Goal: Information Seeking & Learning: Learn about a topic

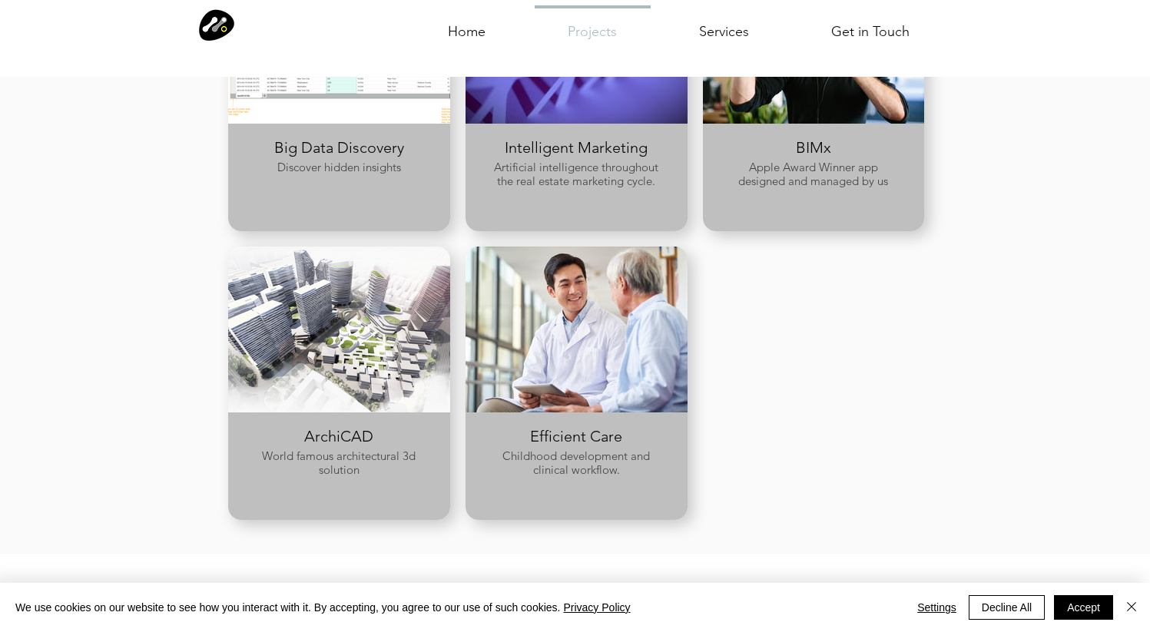
scroll to position [1023, 0]
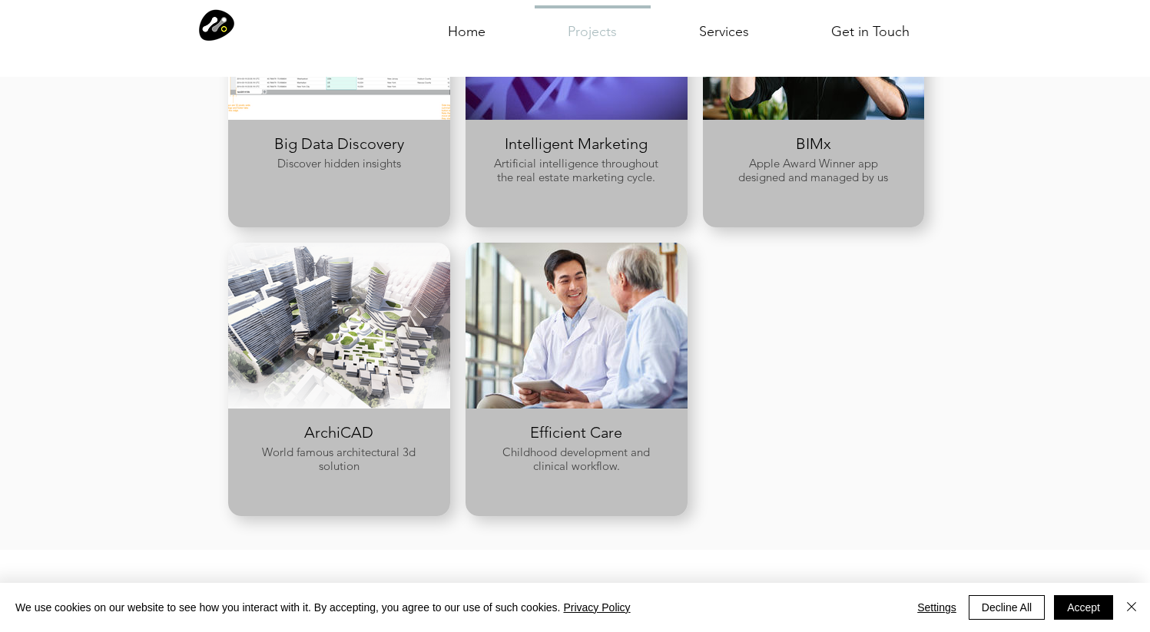
click at [562, 435] on span "Efficient Care" at bounding box center [576, 432] width 92 height 18
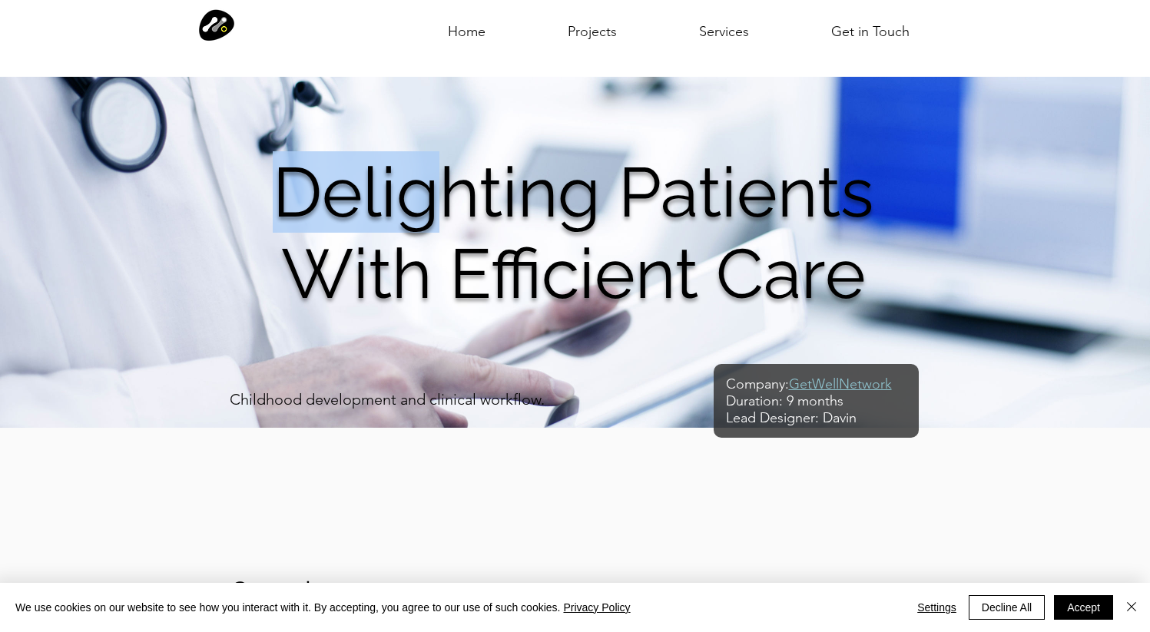
drag, startPoint x: 275, startPoint y: 175, endPoint x: 870, endPoint y: 279, distance: 604.4
click at [871, 279] on h1 "Delighting Patients With Efficient Care" at bounding box center [574, 232] width 688 height 163
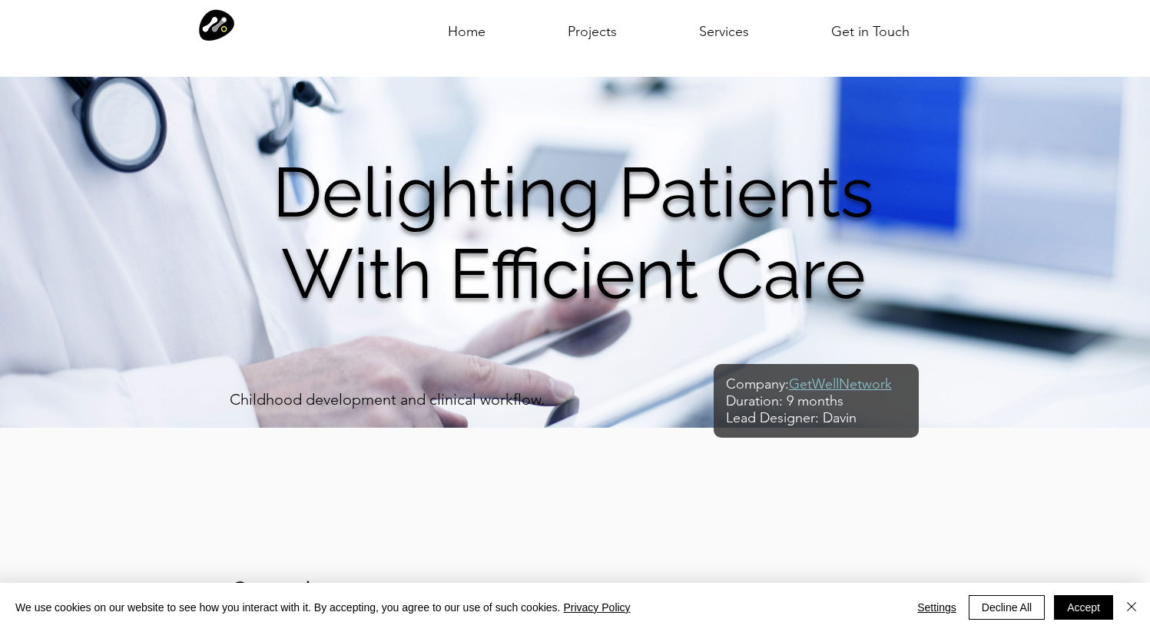
click at [827, 283] on span "Delighting Patients With Efficient Care" at bounding box center [573, 232] width 601 height 163
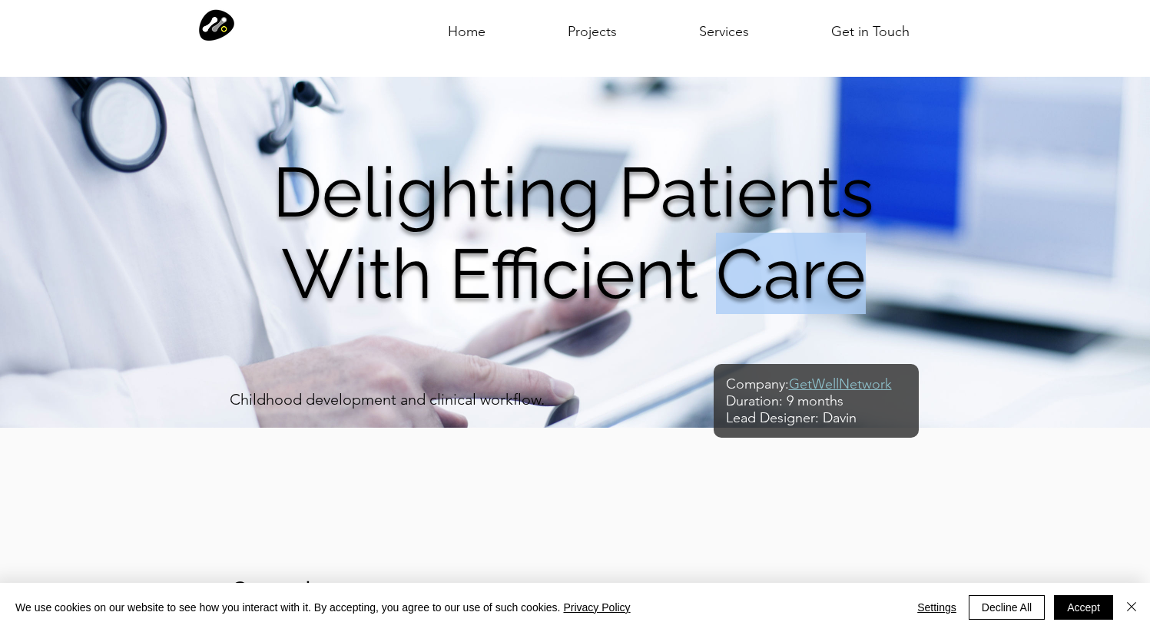
click at [827, 283] on span "Delighting Patients With Efficient Care" at bounding box center [573, 232] width 601 height 163
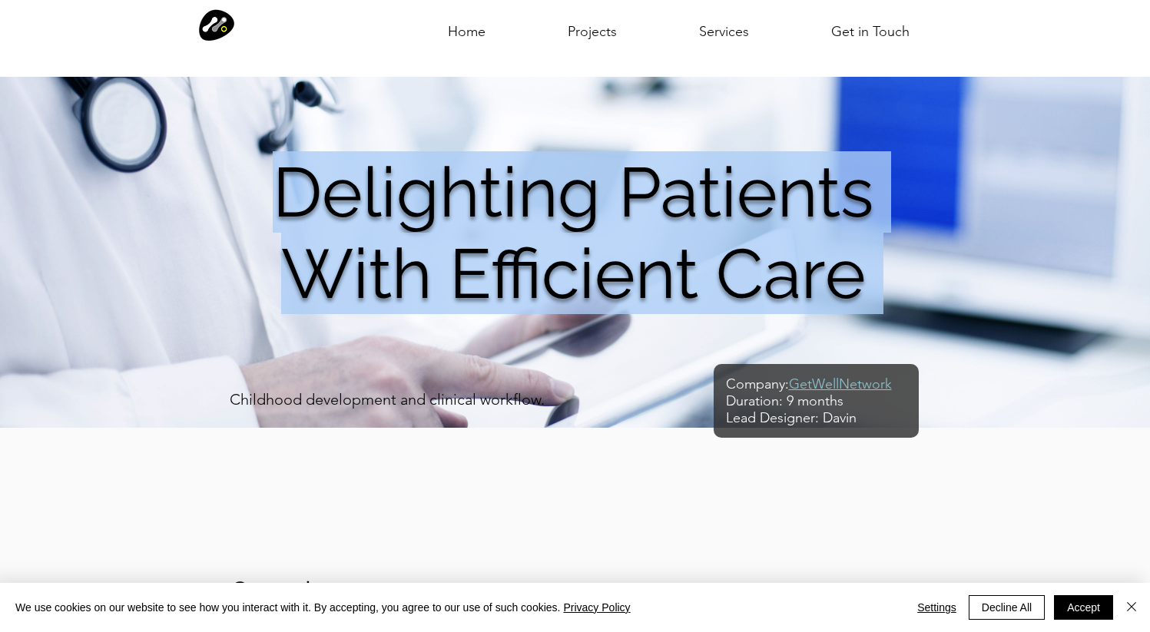
click at [827, 283] on span "Delighting Patients With Efficient Care" at bounding box center [573, 232] width 601 height 163
copy span "Delighting Patients With Efficient Care"
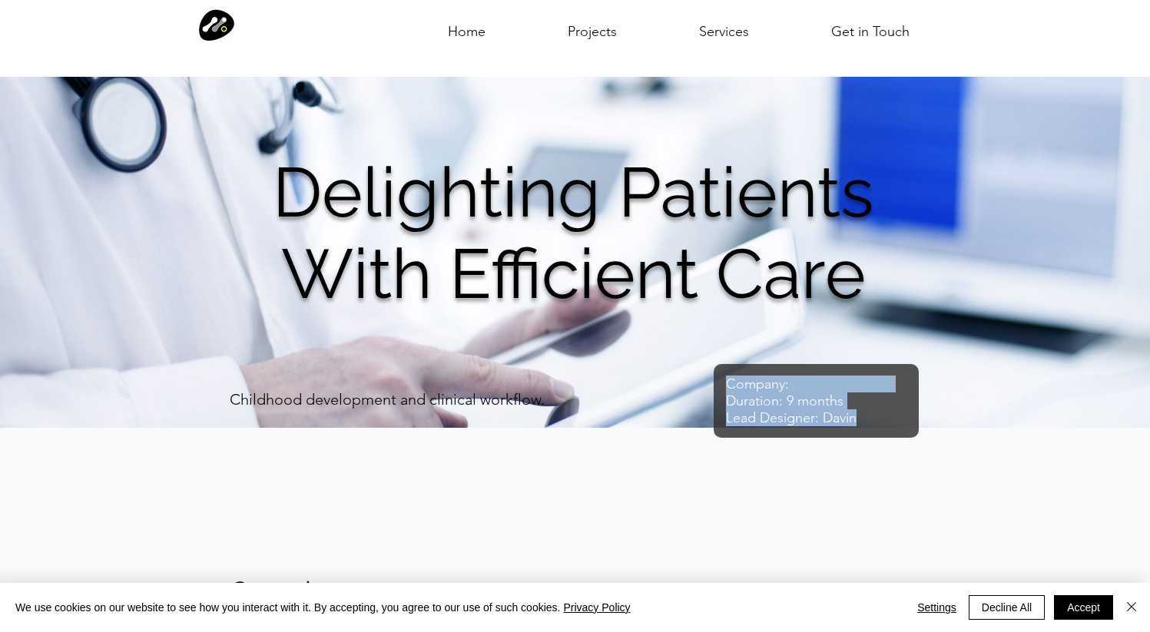
drag, startPoint x: 728, startPoint y: 377, endPoint x: 857, endPoint y: 413, distance: 133.8
click at [857, 413] on div "Company: GetWellNetwork Duration: 9 months Lead Designer: Davin" at bounding box center [816, 401] width 181 height 51
copy div "Company: GetWellNetwork Duration: 9 months Lead Designer: Davin"
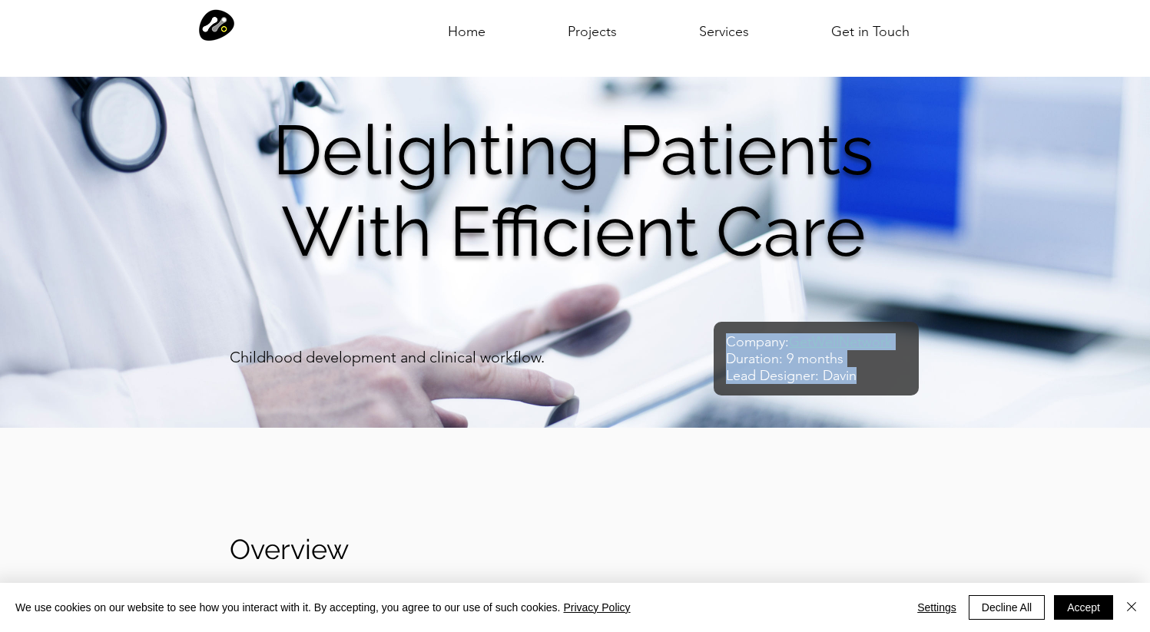
scroll to position [46, 0]
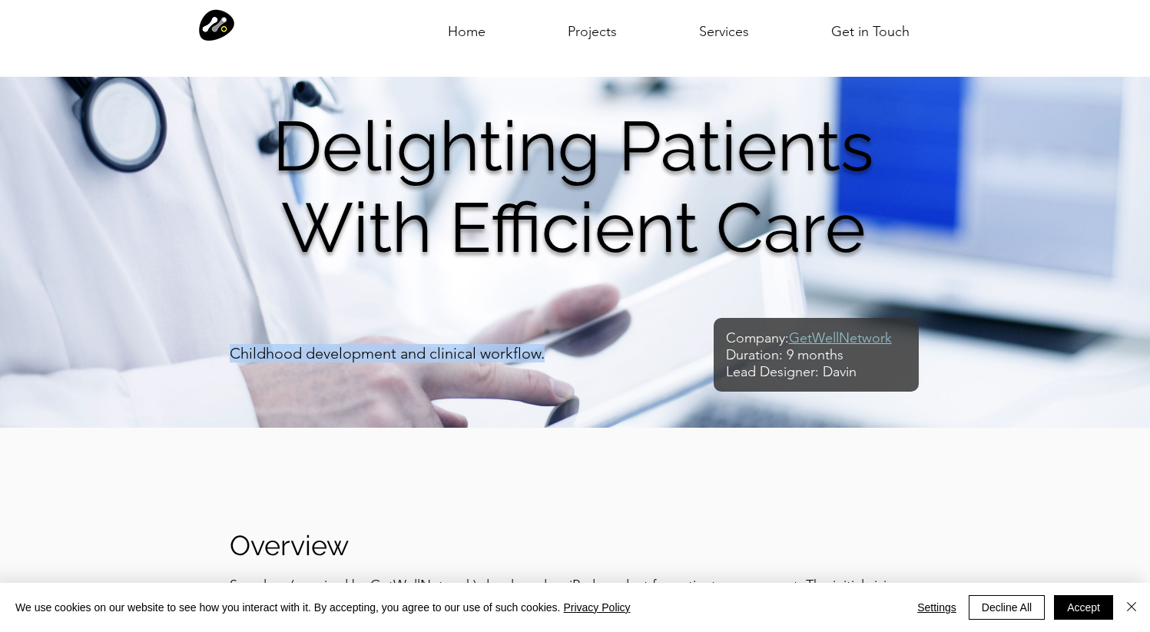
drag, startPoint x: 552, startPoint y: 359, endPoint x: 230, endPoint y: 359, distance: 321.9
click at [230, 359] on p "Childhood development and clinical workflow." at bounding box center [426, 353] width 393 height 18
copy p "Childhood development and clinical workflow."
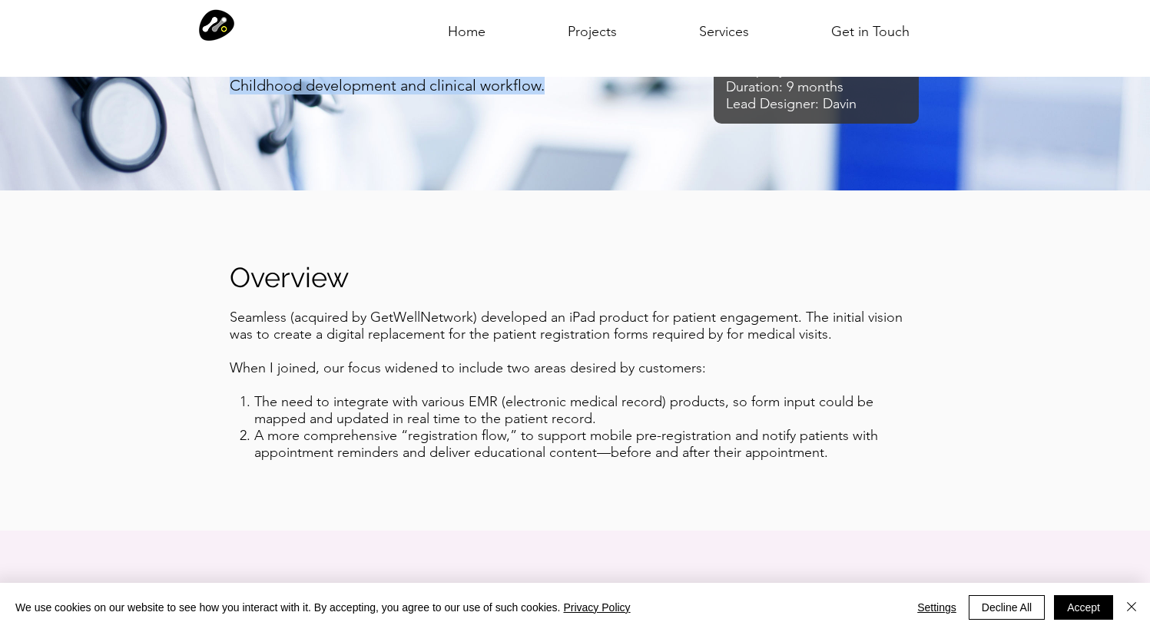
scroll to position [396, 0]
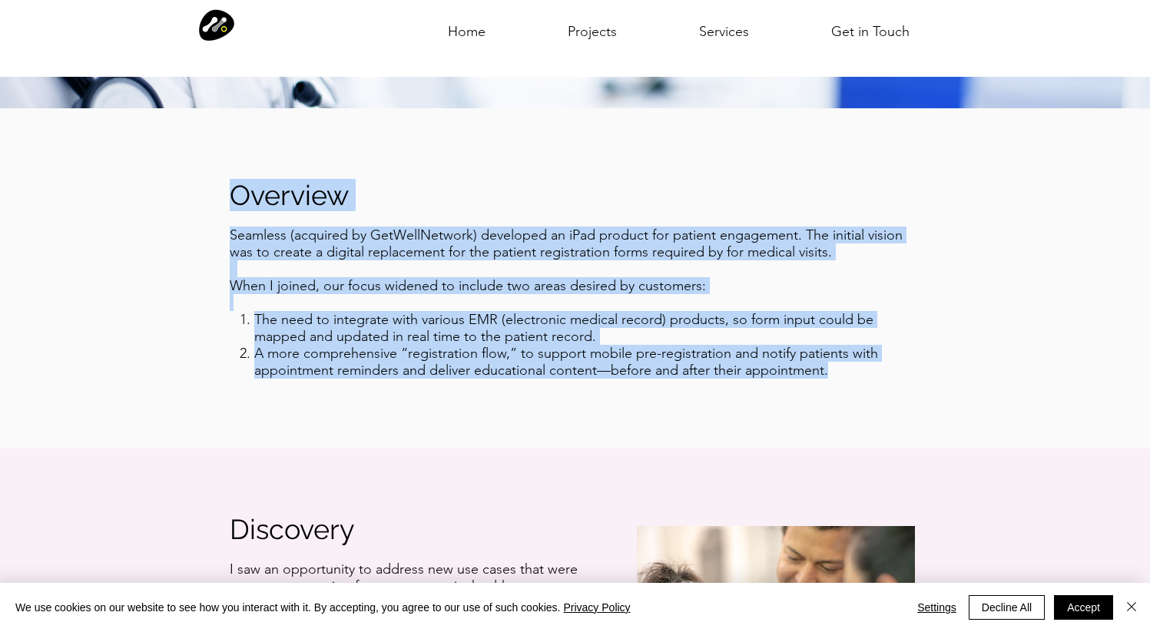
drag, startPoint x: 232, startPoint y: 198, endPoint x: 836, endPoint y: 373, distance: 628.5
click at [836, 373] on div "Overview Seamless (acquired by GetWellNetwork) developed an iPad product for pa…" at bounding box center [575, 278] width 1150 height 340
copy div "Overview Seamless (acquired by GetWellNetwork) developed an iPad product for pa…"
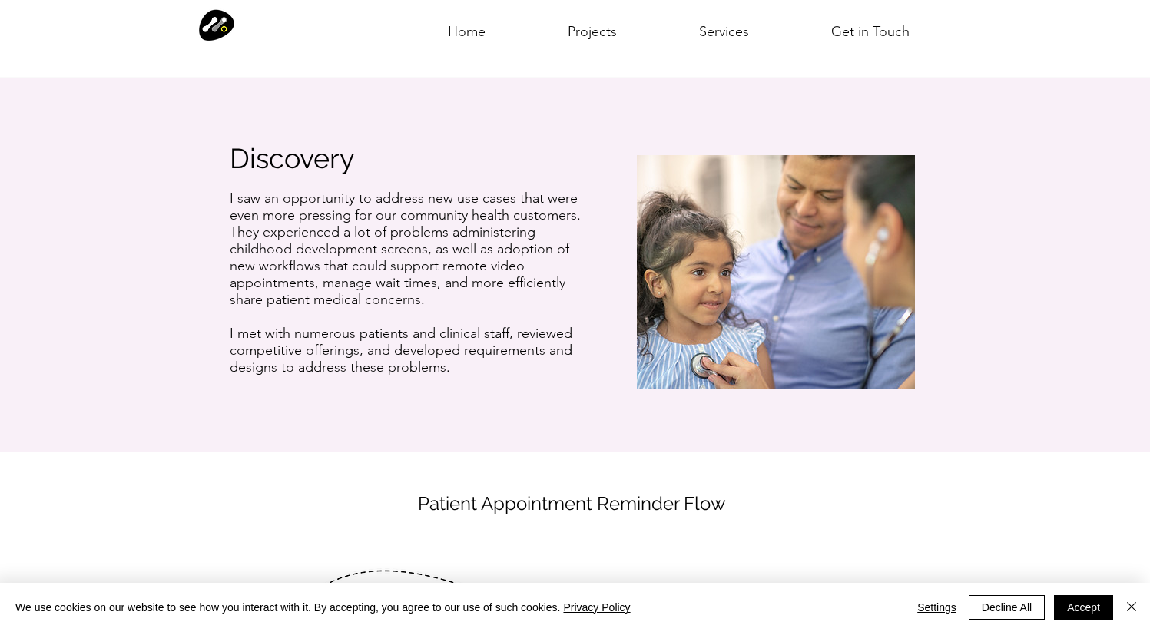
scroll to position [781, 0]
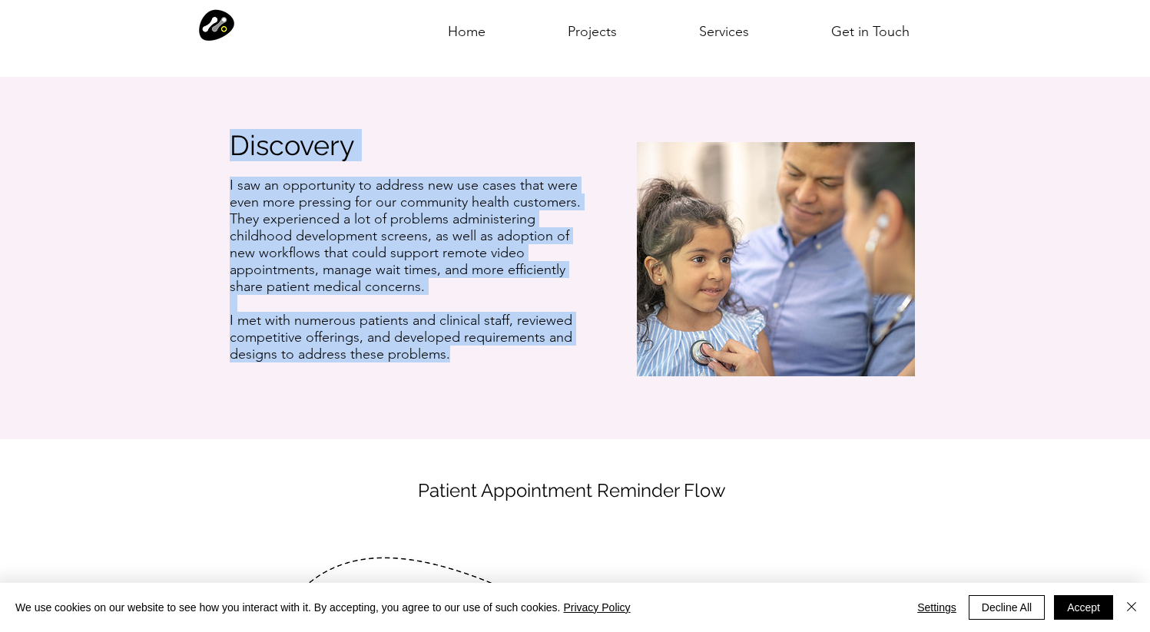
drag, startPoint x: 230, startPoint y: 145, endPoint x: 465, endPoint y: 346, distance: 308.9
click at [466, 347] on div "Discovery I saw an opportunity to address new use cases that were even more pre…" at bounding box center [575, 252] width 1150 height 375
copy div "Discovery I saw an opportunity to address new use cases that were even more pre…"
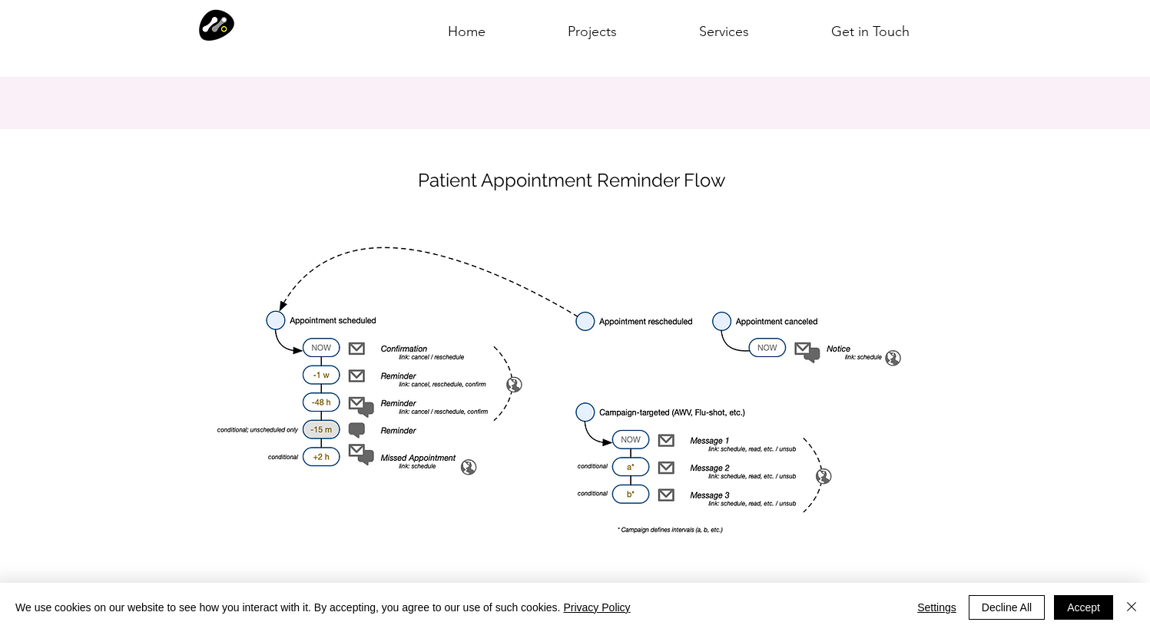
scroll to position [1102, 0]
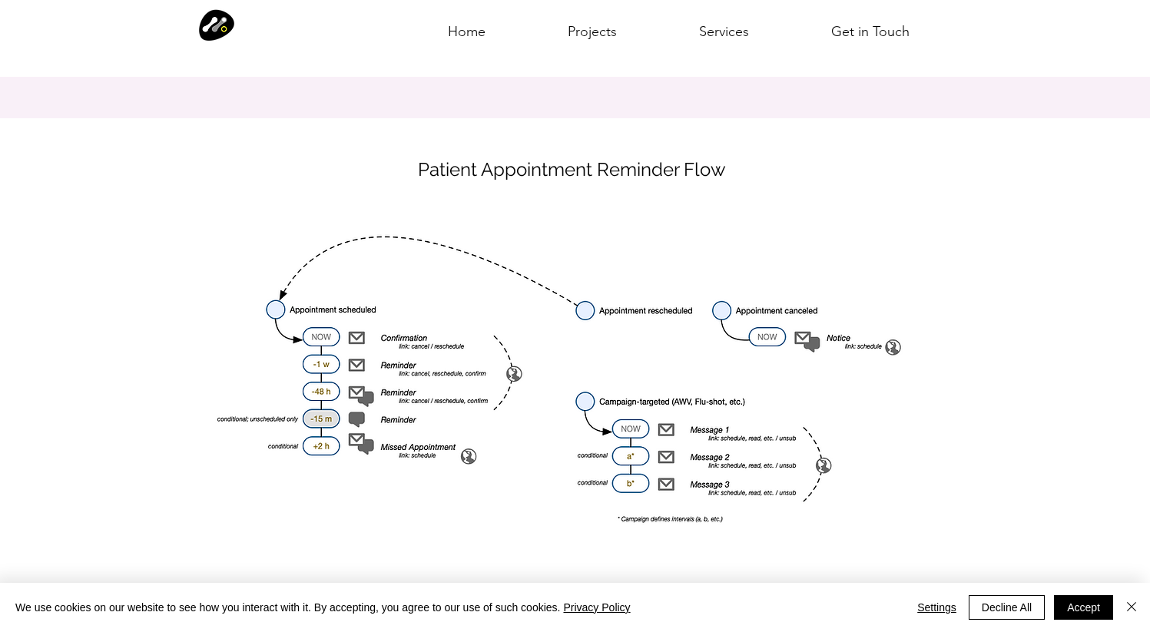
click at [582, 301] on img at bounding box center [576, 382] width 754 height 342
click at [522, 174] on h6 "Patient Appointment Reminder Flow" at bounding box center [572, 169] width 685 height 22
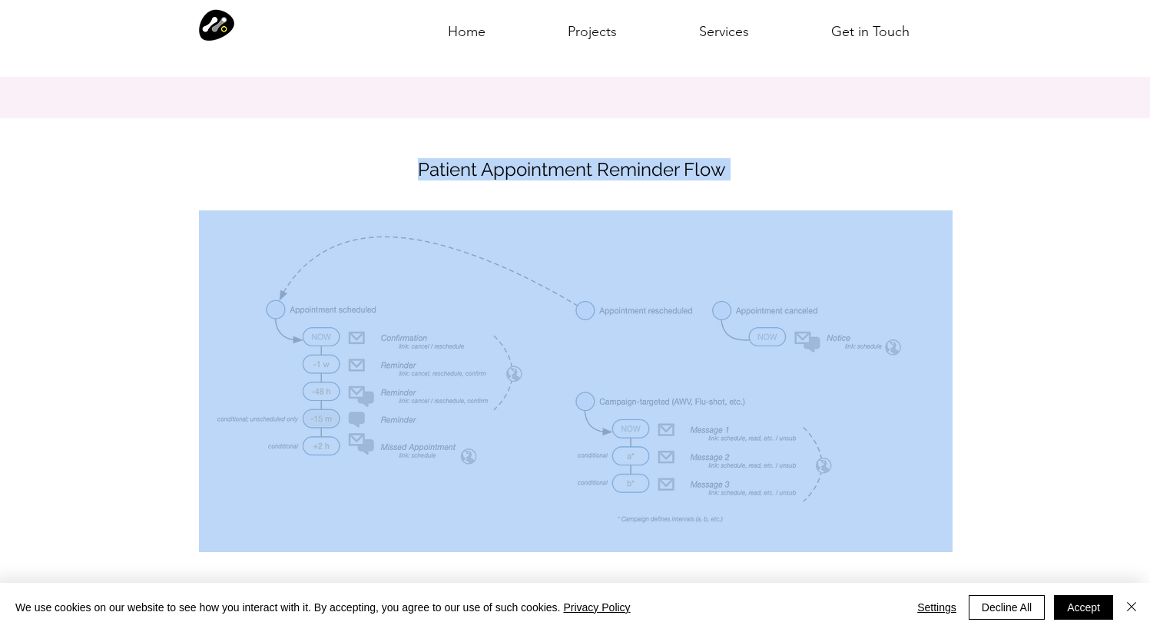
click at [522, 174] on h6 "Patient Appointment Reminder Flow" at bounding box center [572, 169] width 685 height 22
copy h6 "Patient Appointment Reminder Flow"
click at [542, 310] on img at bounding box center [576, 382] width 754 height 342
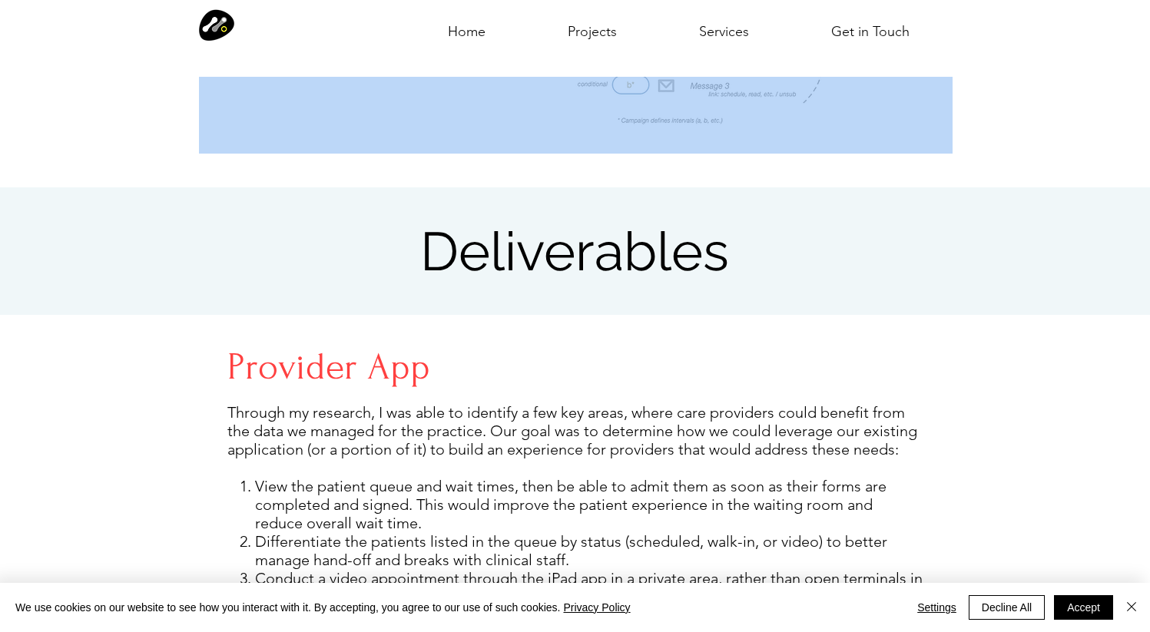
scroll to position [1596, 0]
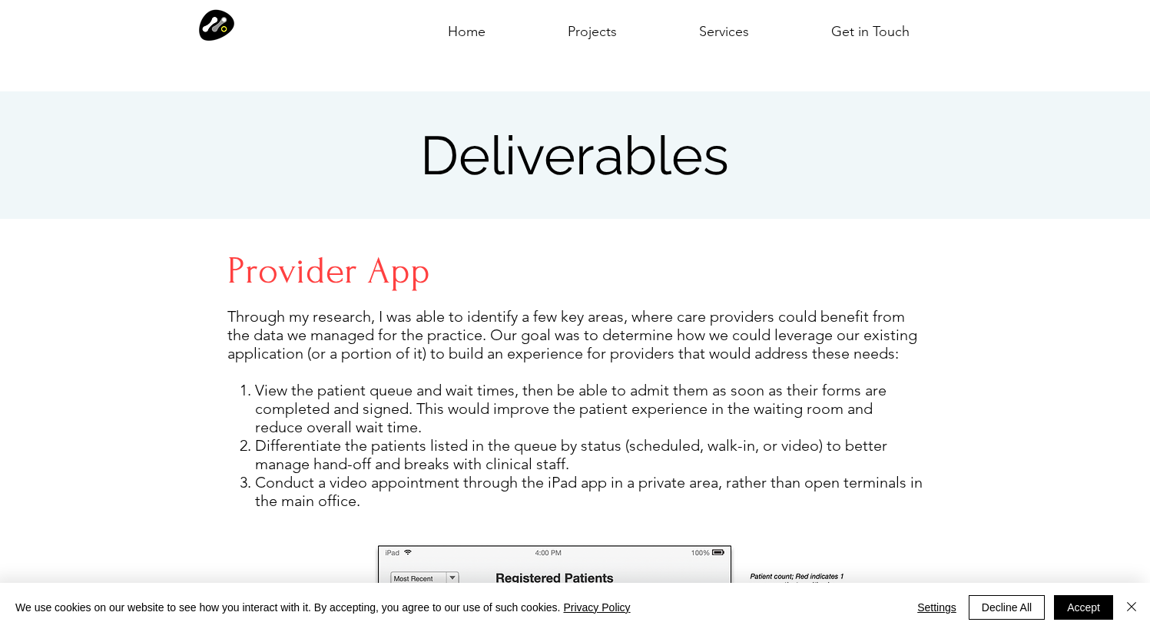
click at [493, 151] on h2 "Deliverables" at bounding box center [574, 155] width 695 height 63
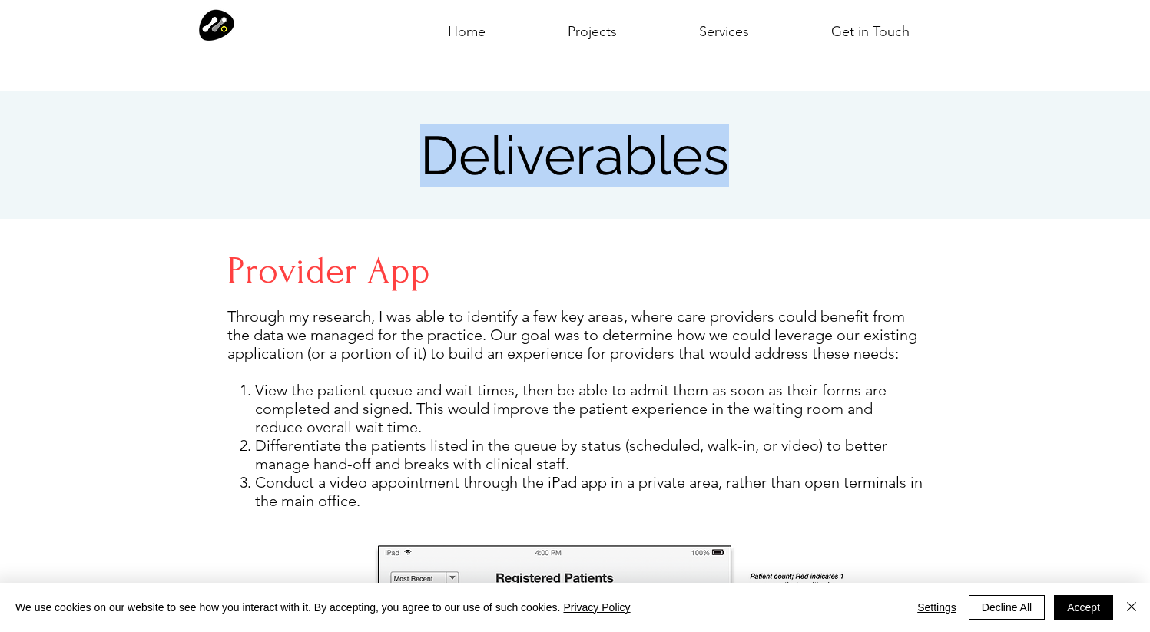
click at [493, 151] on h2 "Deliverables" at bounding box center [574, 155] width 695 height 63
copy h2 "Deliverables"
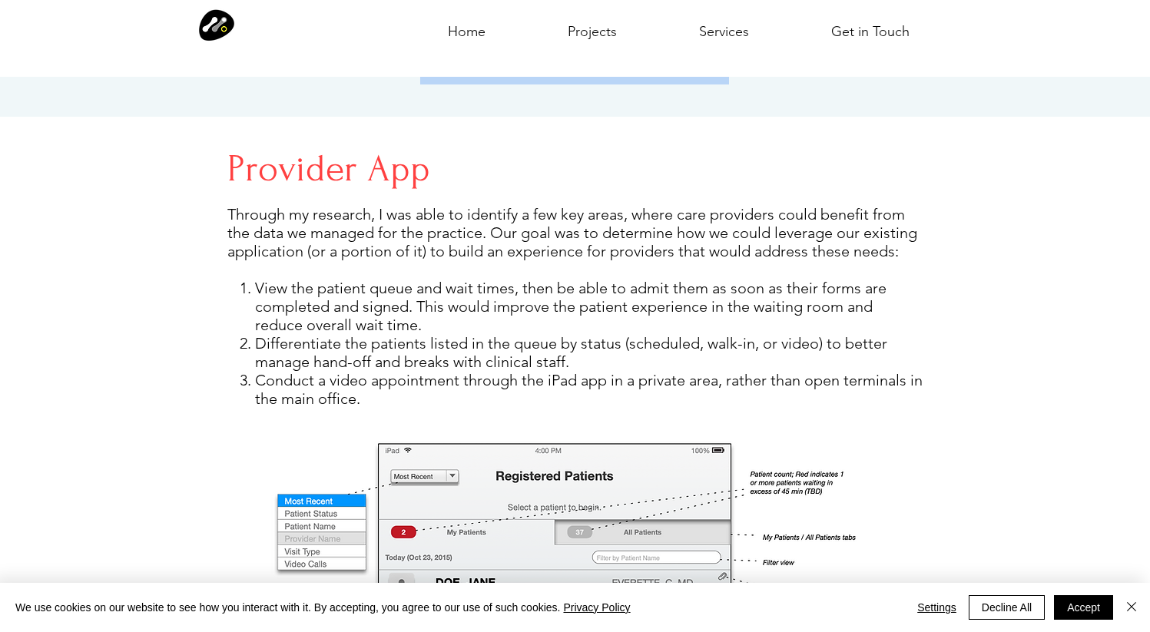
scroll to position [1711, 0]
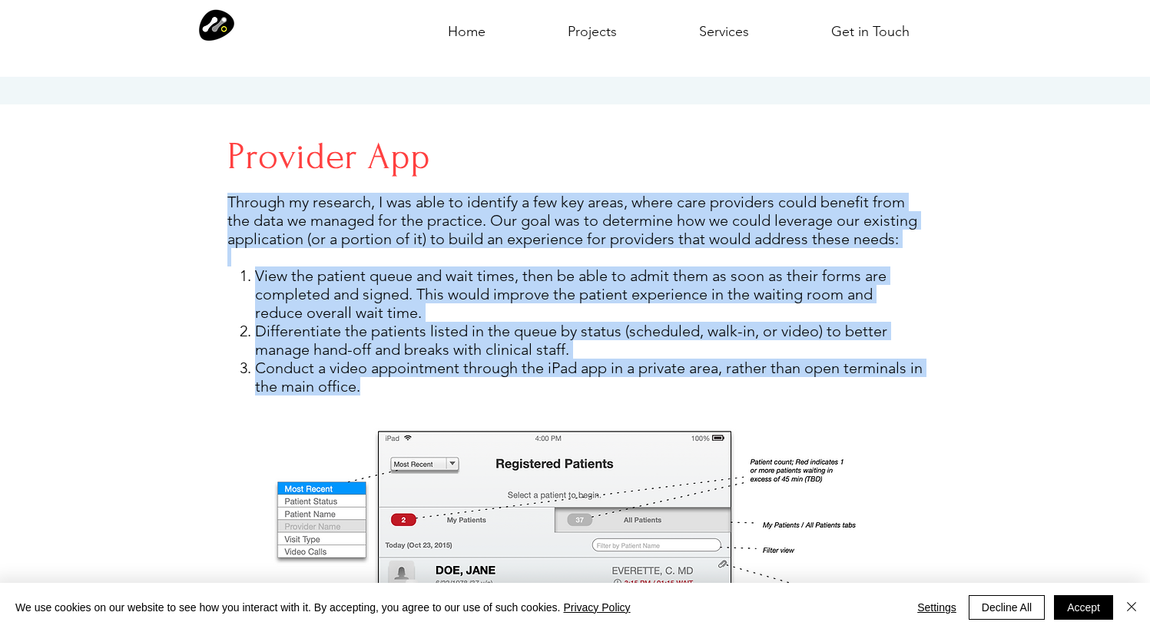
drag, startPoint x: 229, startPoint y: 201, endPoint x: 456, endPoint y: 374, distance: 285.0
click at [456, 374] on div "Through my research, I was able to identify a few key areas, where care provide…" at bounding box center [574, 294] width 695 height 203
copy div "Through my research, I was able to identify a few key areas, where care provide…"
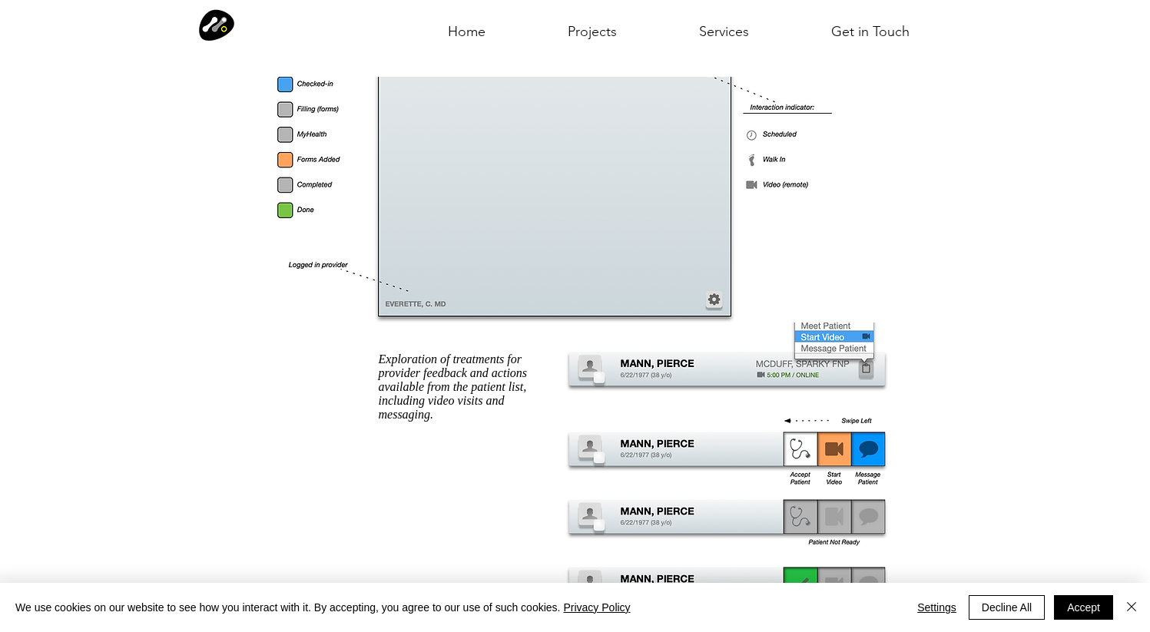
scroll to position [2352, 0]
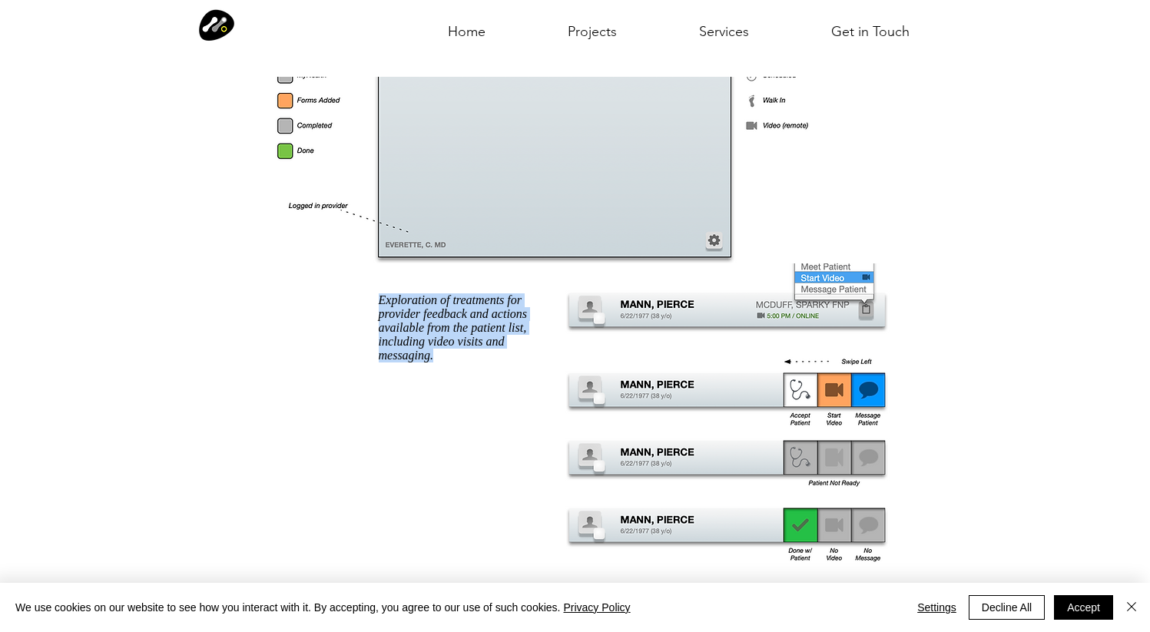
drag, startPoint x: 379, startPoint y: 300, endPoint x: 514, endPoint y: 352, distance: 145.0
click at [514, 352] on p "Exploration of treatments for provider feedback and actions available from the …" at bounding box center [459, 327] width 161 height 69
copy p "Exploration of treatments for provider feedback and actions available from the …"
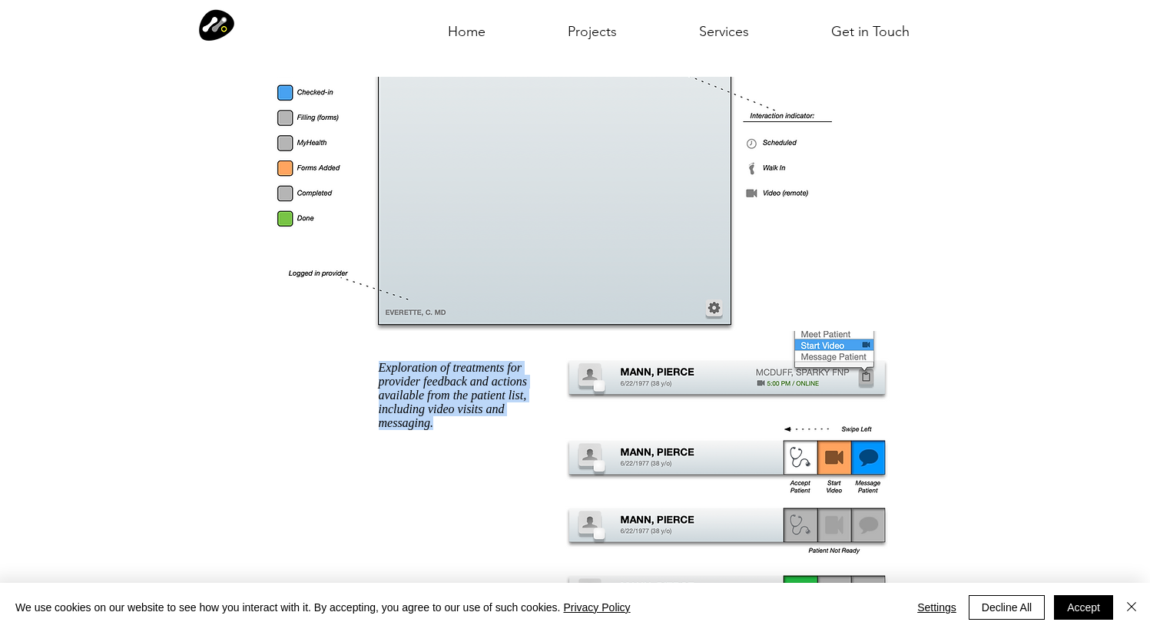
scroll to position [2286, 0]
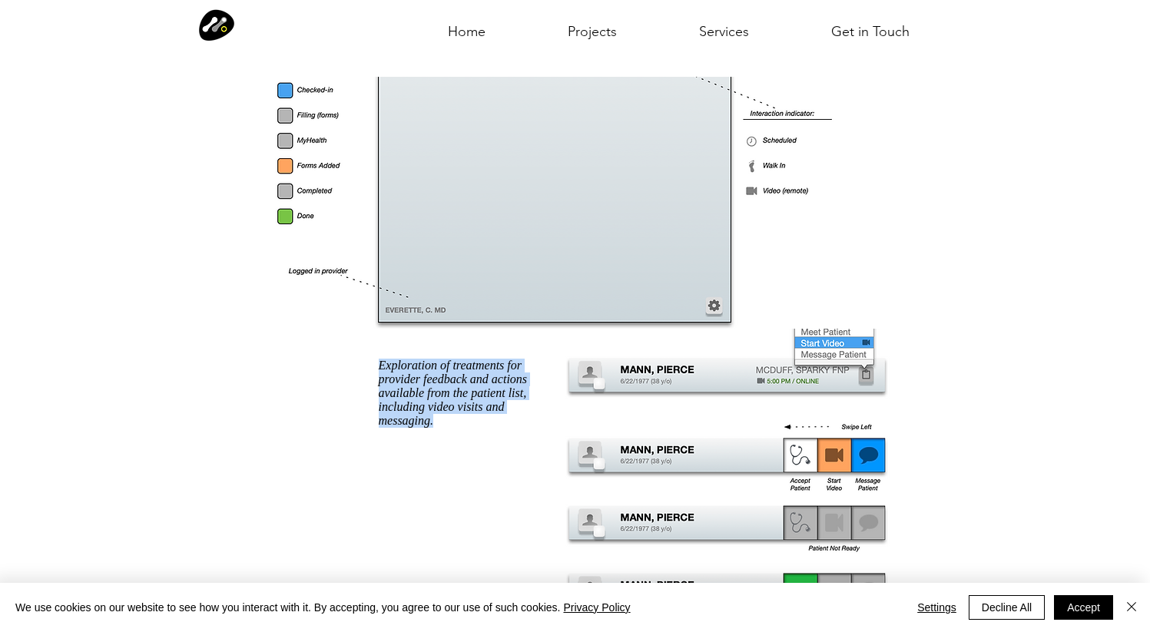
click at [717, 377] on img at bounding box center [726, 464] width 373 height 342
drag, startPoint x: 852, startPoint y: 354, endPoint x: 863, endPoint y: 4, distance: 350.5
click at [0, 0] on div "Home Projects Services Get in Touch More Use tab to navigate through the menu i…" at bounding box center [575, 517] width 1150 height 5607
click at [1087, 602] on button "Accept" at bounding box center [1083, 607] width 59 height 25
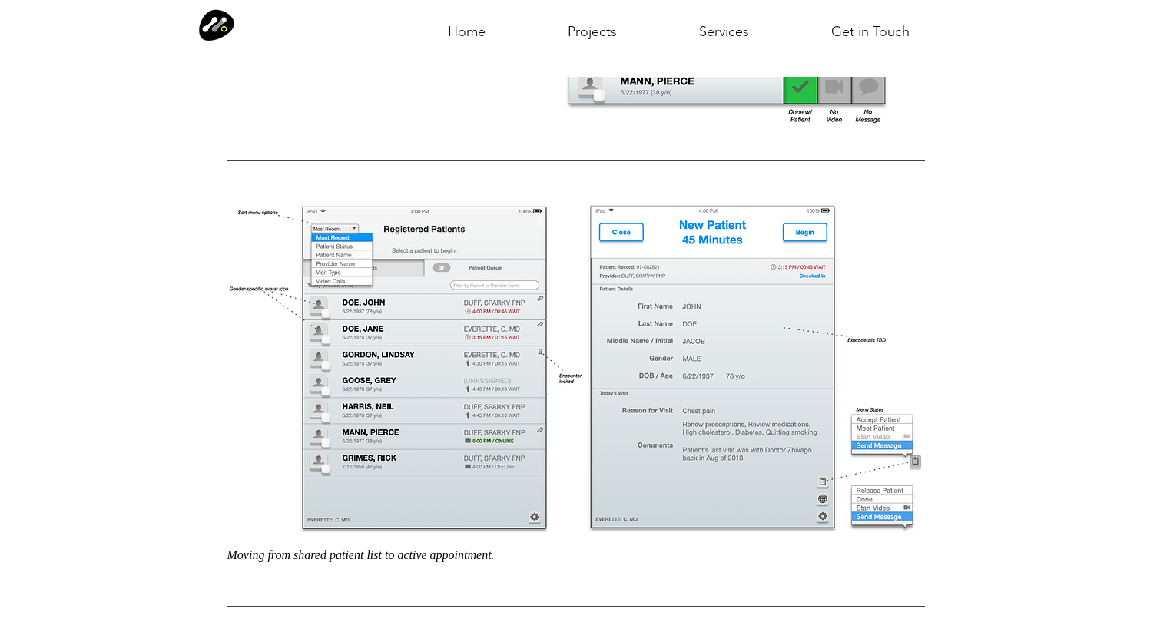
scroll to position [2791, 0]
click at [332, 552] on p "Moving from shared patient list to active appointment." at bounding box center [450, 555] width 447 height 14
copy p "Moving from shared patient list to active appointment."
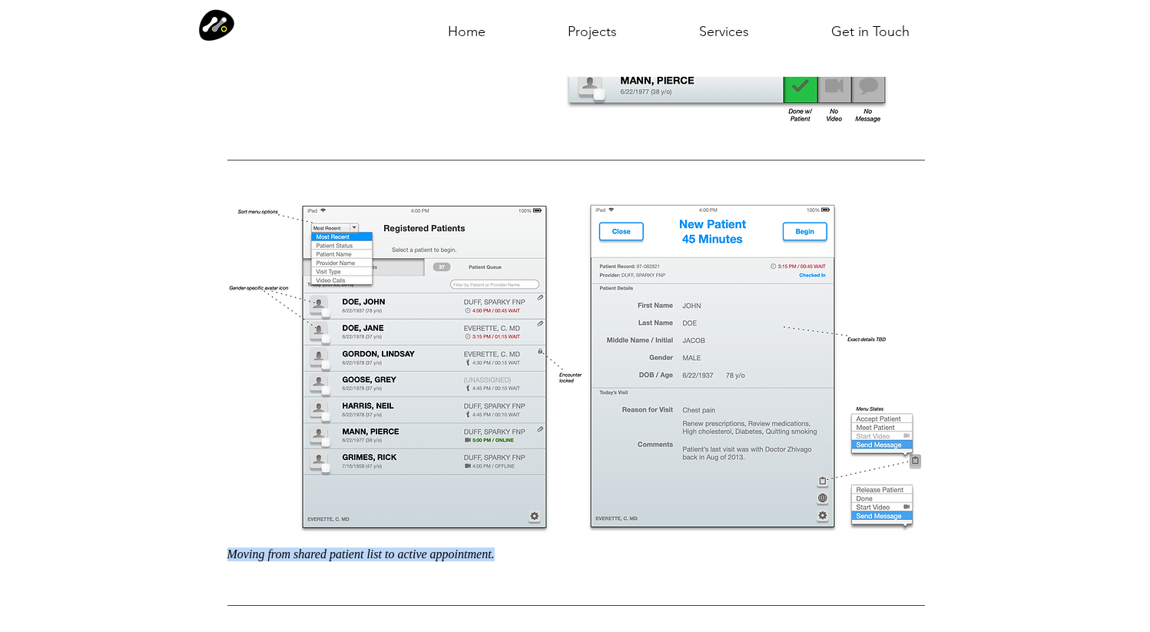
click at [767, 287] on img at bounding box center [742, 367] width 365 height 350
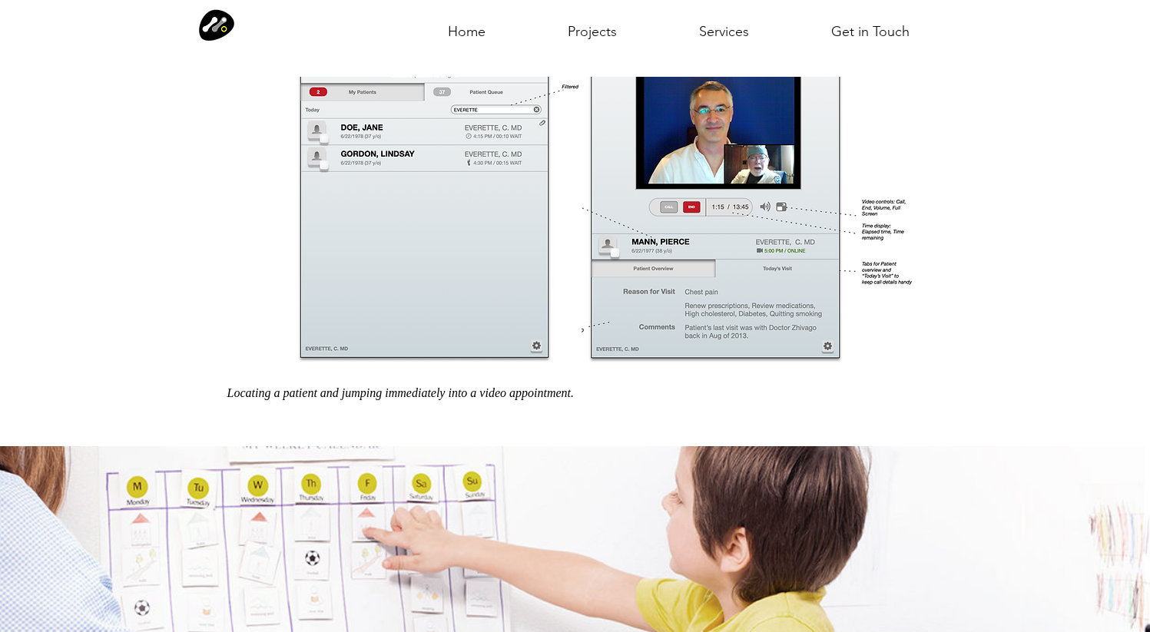
scroll to position [3418, 0]
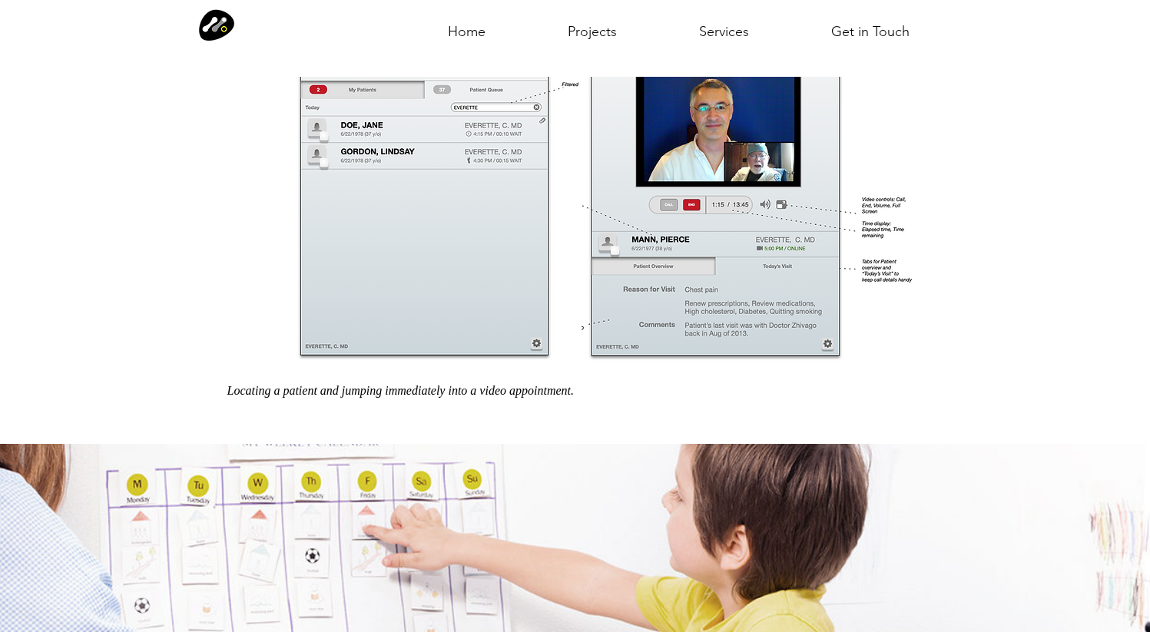
click at [661, 244] on img at bounding box center [729, 197] width 374 height 350
click at [480, 389] on p "Locating a patient and jumping immediately into a video appointment." at bounding box center [450, 391] width 447 height 14
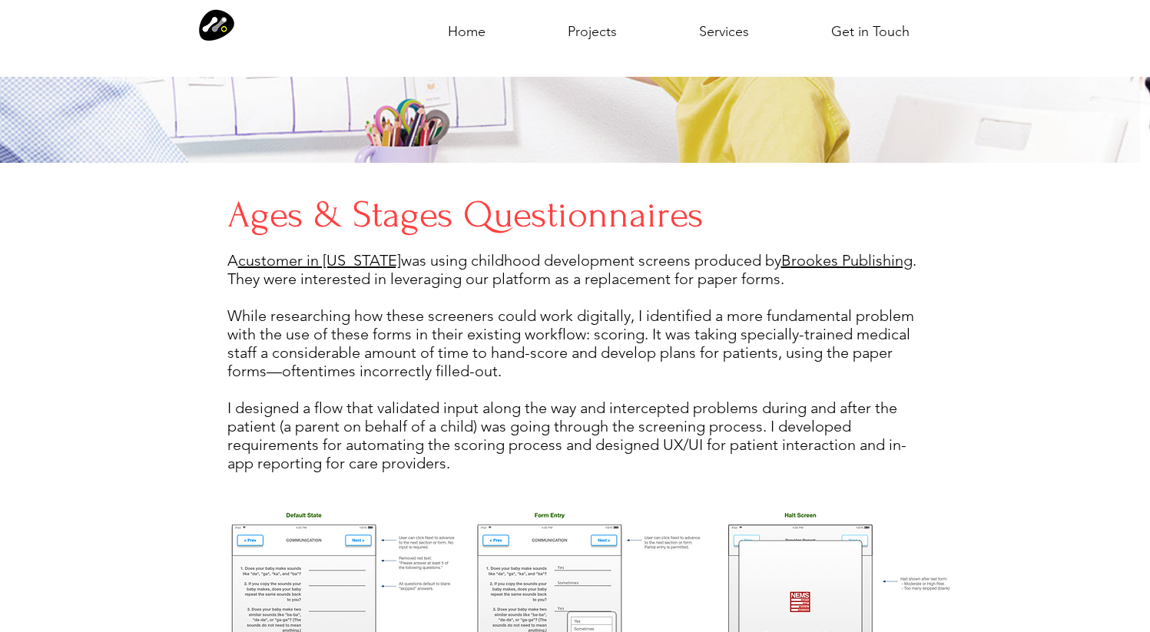
scroll to position [3957, 0]
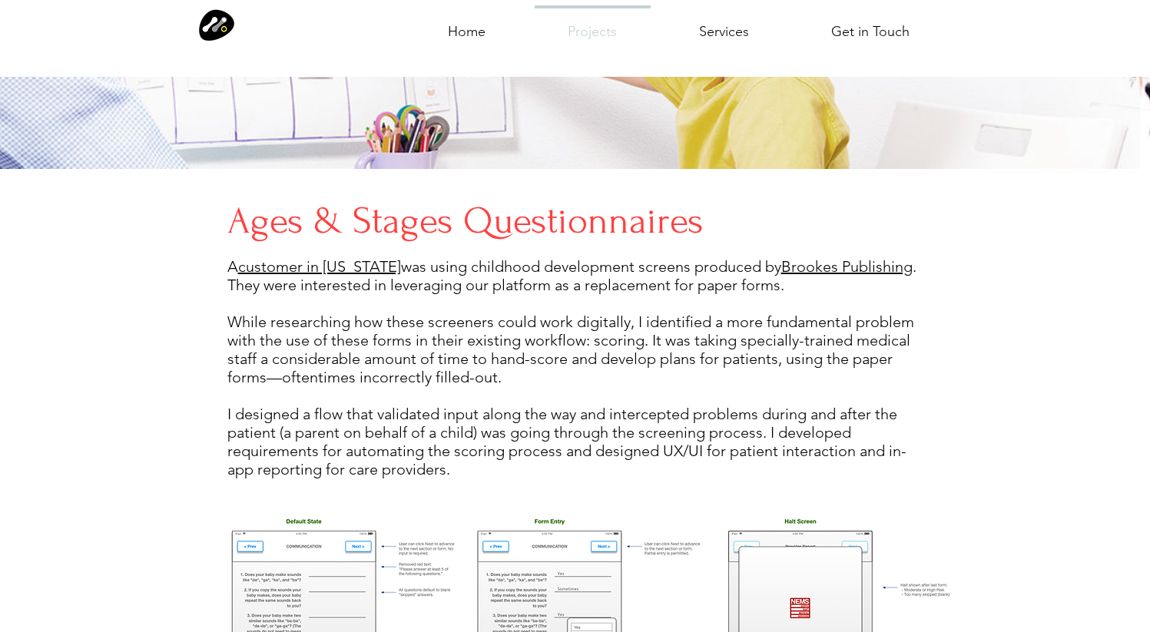
click at [581, 33] on p "Projects" at bounding box center [592, 32] width 61 height 48
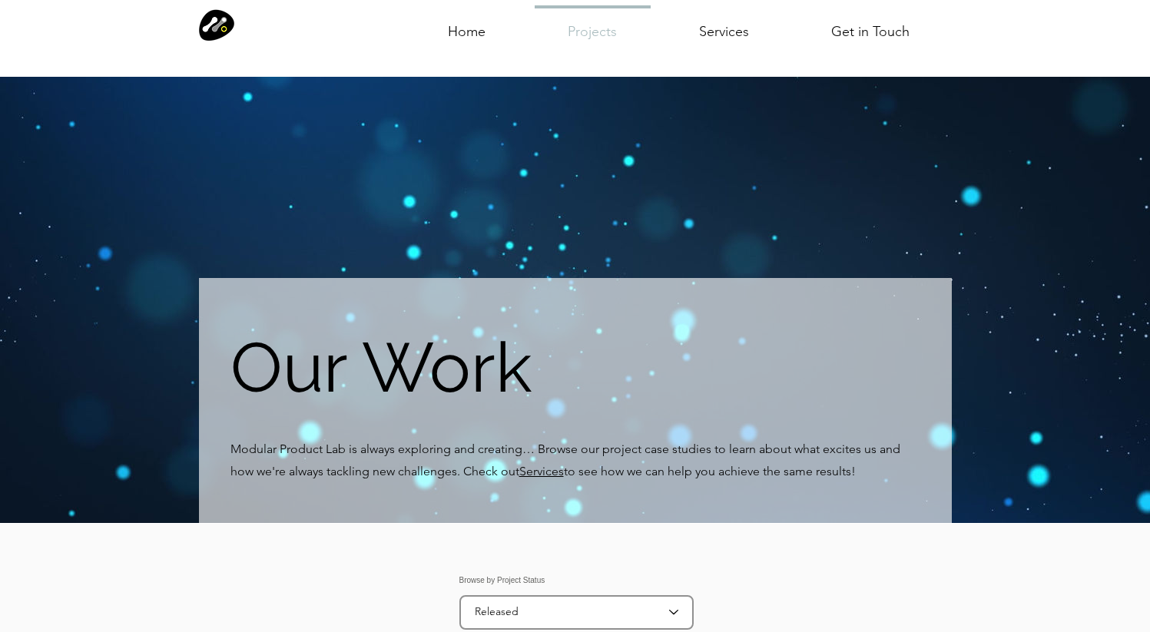
scroll to position [93, 0]
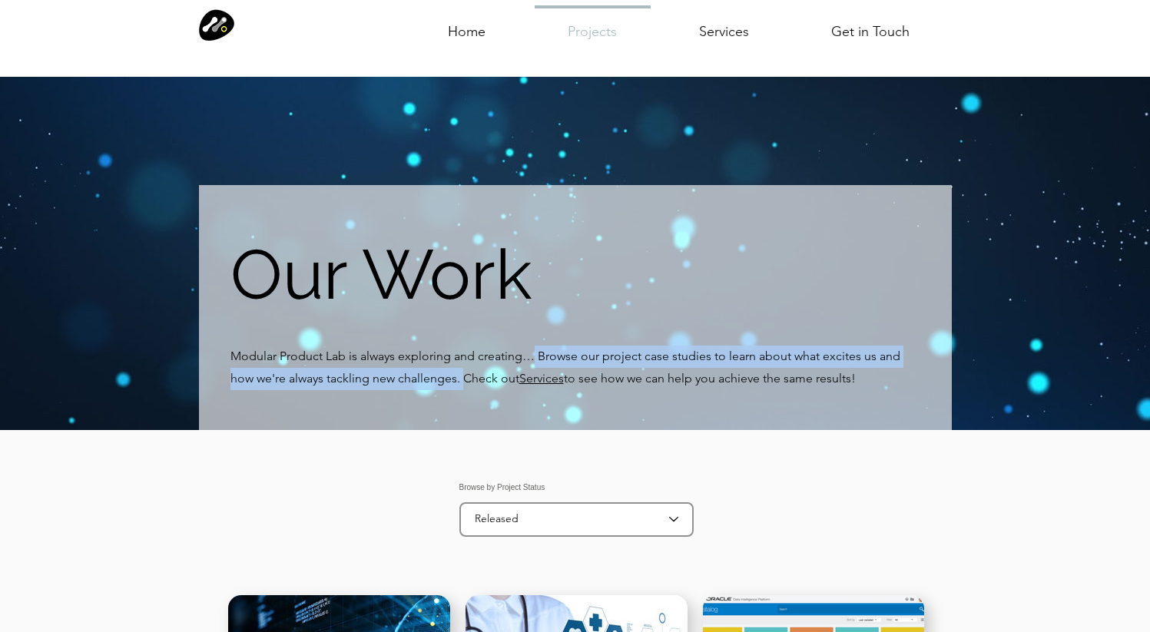
drag, startPoint x: 535, startPoint y: 354, endPoint x: 464, endPoint y: 376, distance: 74.1
click at [464, 376] on span "Modular Product Lab is always exploring and creating… Browse our project case s…" at bounding box center [565, 367] width 670 height 37
drag, startPoint x: 457, startPoint y: 379, endPoint x: 539, endPoint y: 356, distance: 85.2
click at [539, 356] on span "Modular Product Lab is always exploring and creating… Browse our project case s…" at bounding box center [565, 367] width 670 height 37
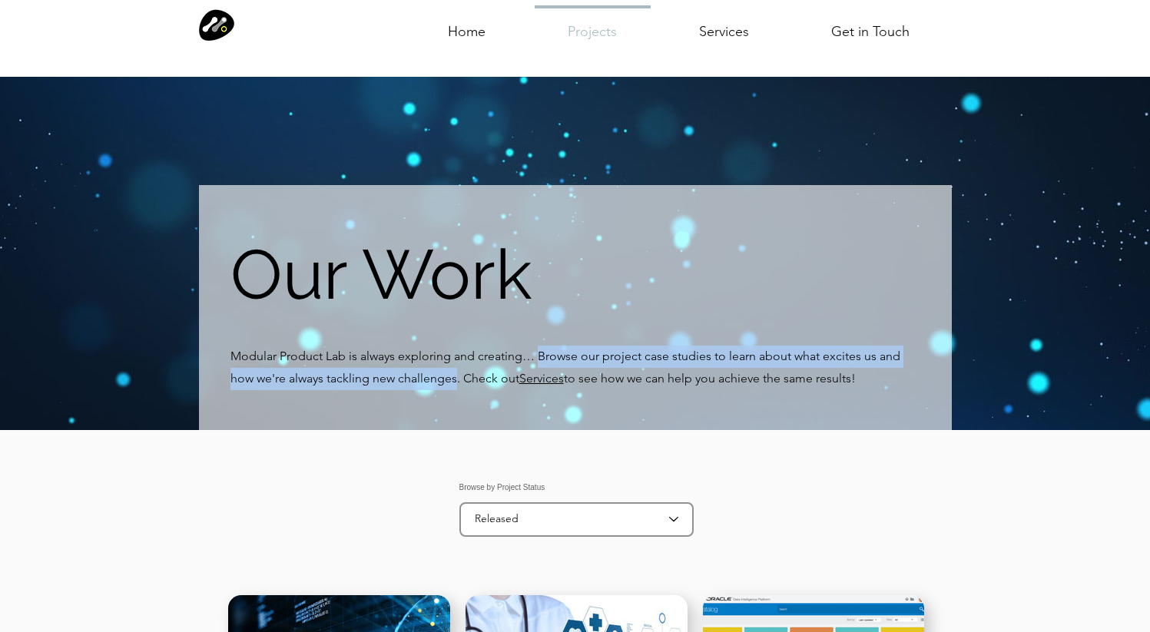
copy span "Browse our project case studies to learn about what excites us and how we're al…"
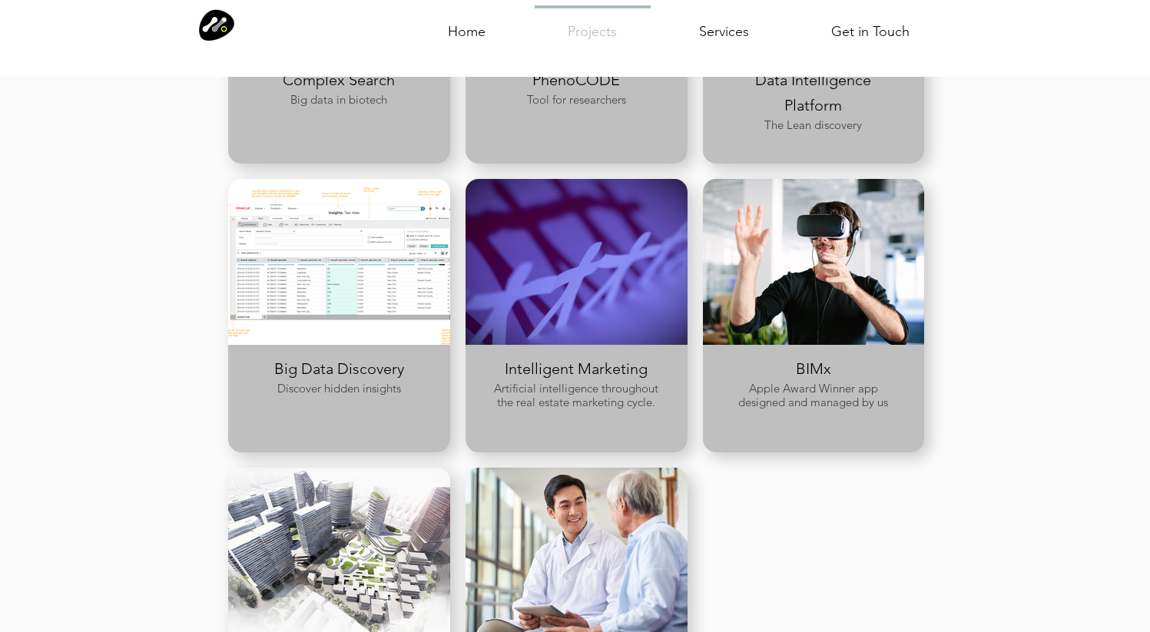
scroll to position [808, 0]
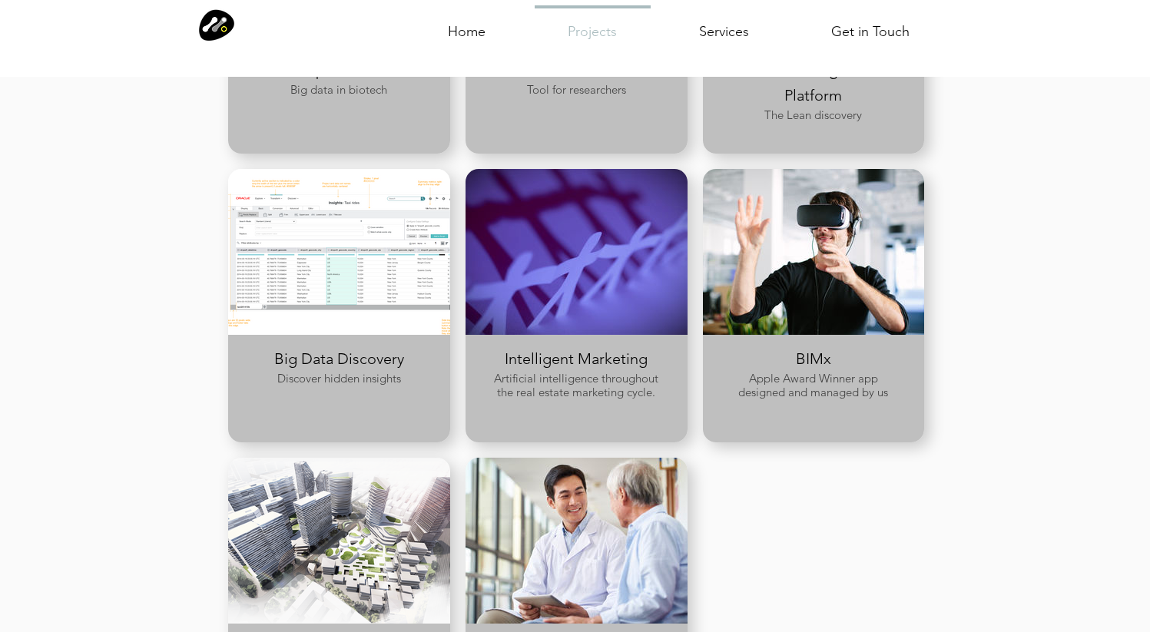
click at [344, 361] on span "Big Data Discovery" at bounding box center [339, 359] width 130 height 18
click at [592, 379] on span "Artificial intelligence throughout the real estate marketing cycle." at bounding box center [576, 385] width 164 height 28
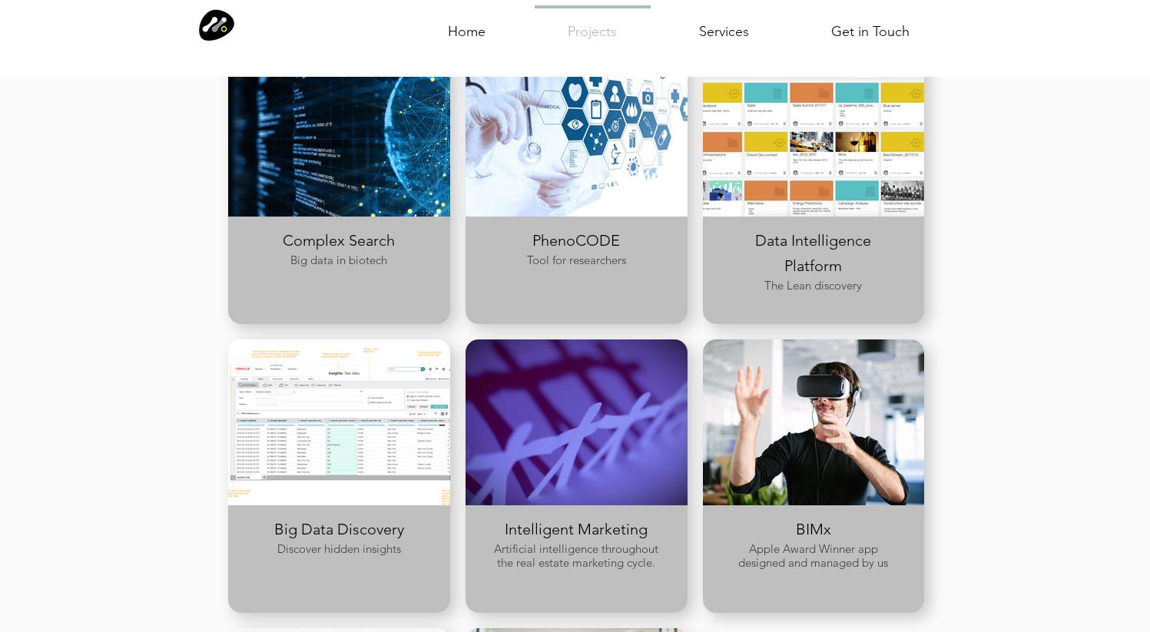
scroll to position [632, 0]
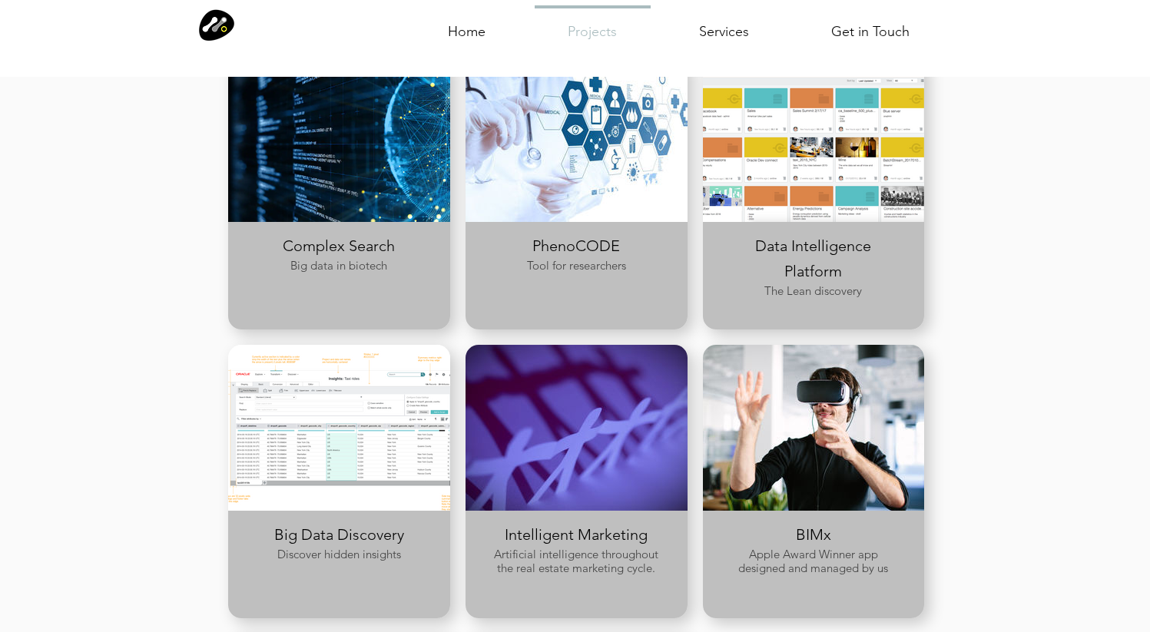
click at [807, 252] on span "Data Intelligence Platform" at bounding box center [813, 259] width 116 height 44
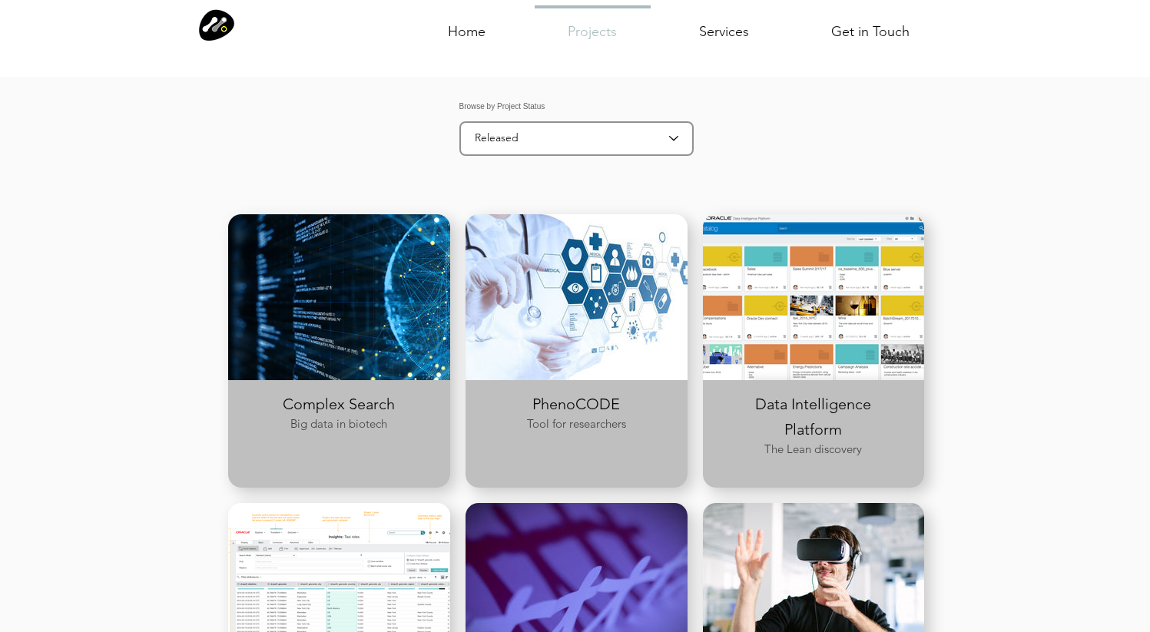
scroll to position [475, 0]
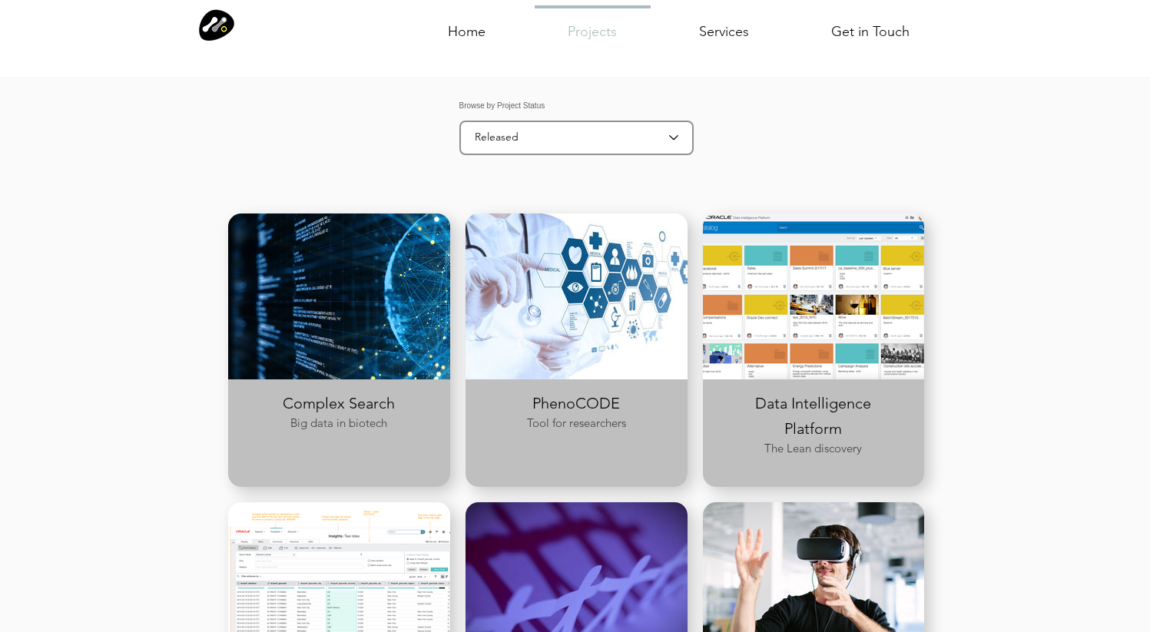
click at [363, 406] on span "Complex Search" at bounding box center [339, 403] width 112 height 18
click at [365, 378] on div at bounding box center [339, 297] width 222 height 166
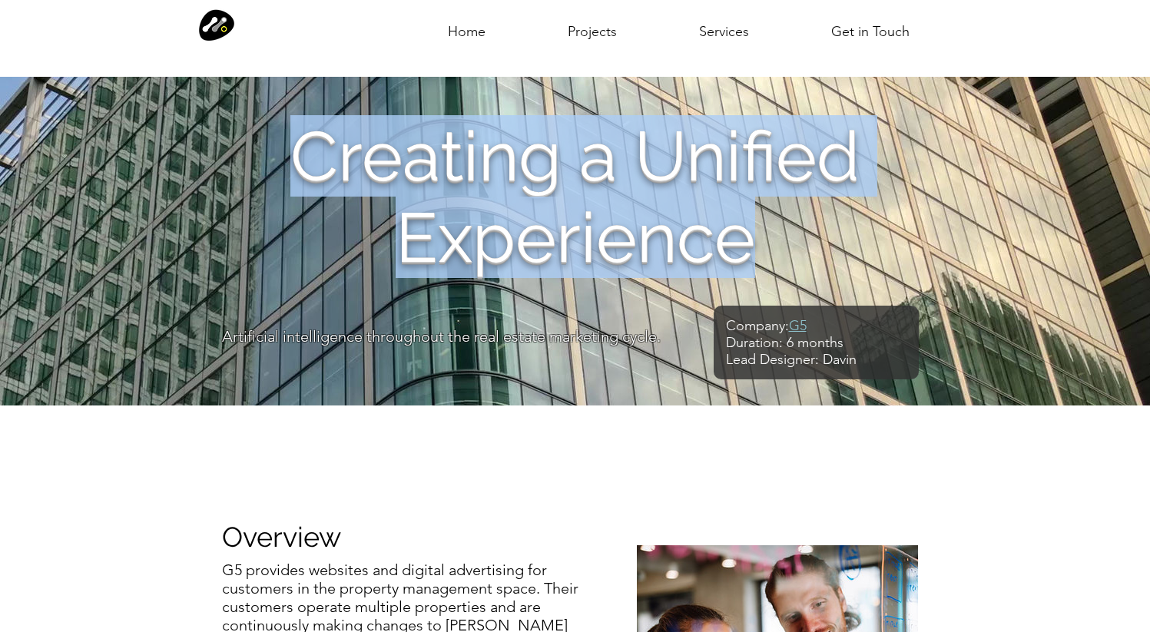
drag, startPoint x: 311, startPoint y: 149, endPoint x: 778, endPoint y: 233, distance: 474.5
click at [778, 233] on h1 "Creating a Unified Experience" at bounding box center [575, 196] width 753 height 163
copy span "Creating a Unified Experience"
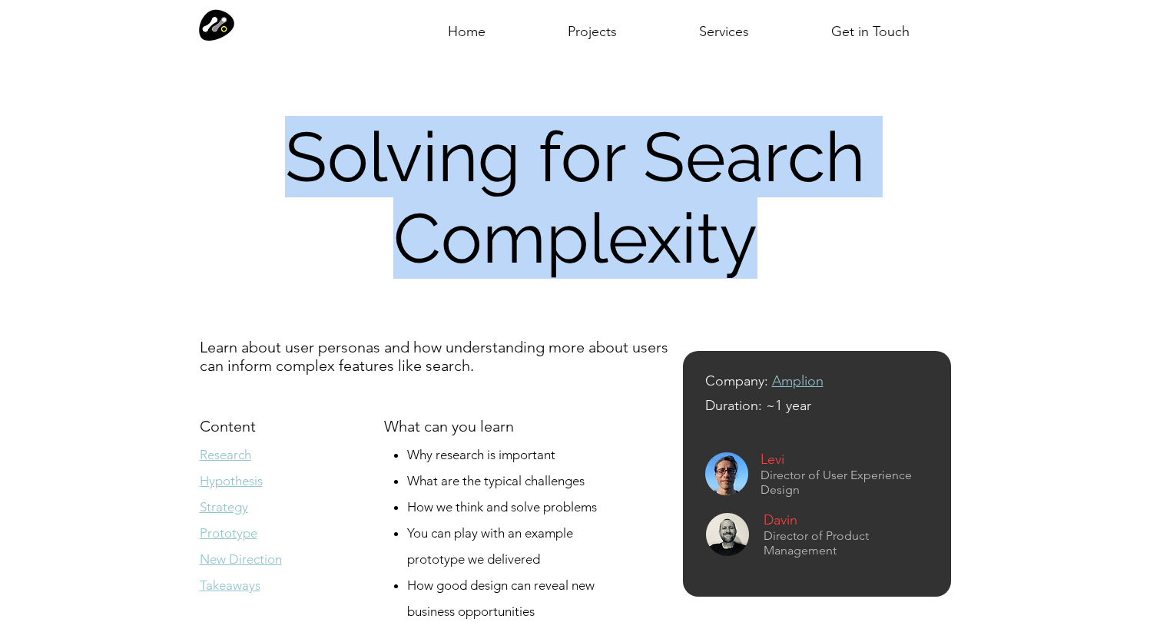
drag, startPoint x: 303, startPoint y: 160, endPoint x: 777, endPoint y: 233, distance: 478.8
click at [777, 233] on h1 "Solving for Search Complexity" at bounding box center [575, 197] width 753 height 163
copy h1 "Solving for Search Complexity"
